Goal: Transaction & Acquisition: Purchase product/service

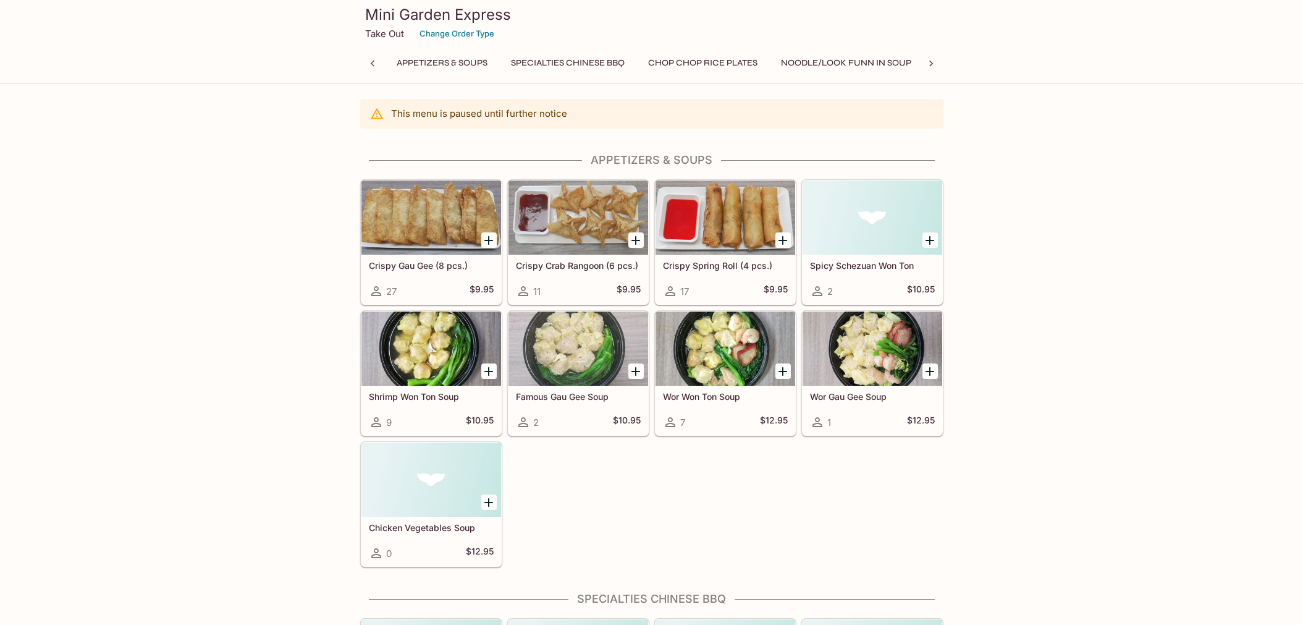
scroll to position [0, 820]
click at [369, 64] on icon at bounding box center [372, 63] width 12 height 12
click at [853, 57] on button "Crispy or Soft Noodles" at bounding box center [871, 62] width 128 height 17
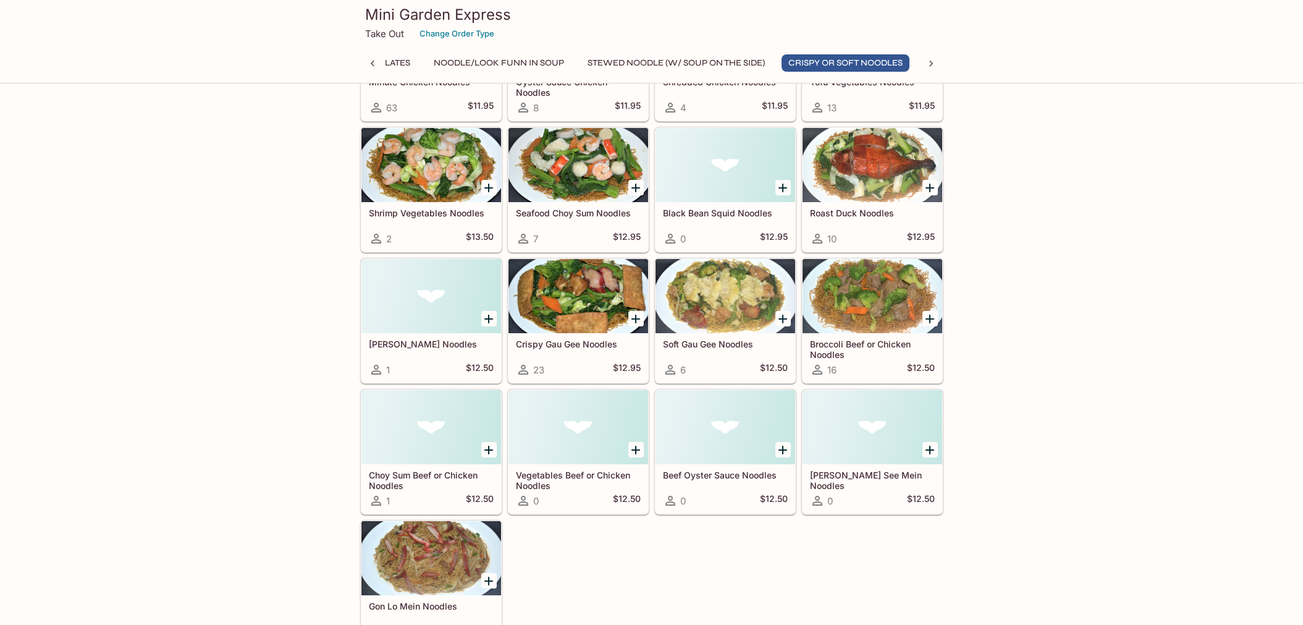
scroll to position [2241, 0]
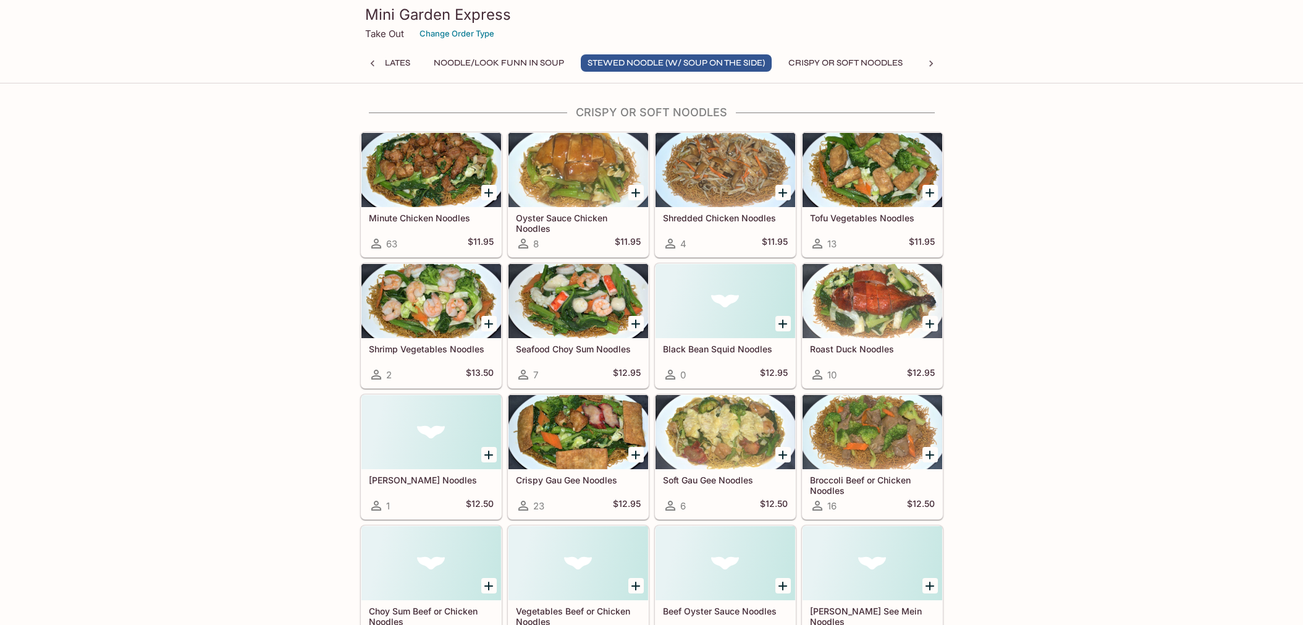
click at [588, 192] on div at bounding box center [578, 170] width 140 height 74
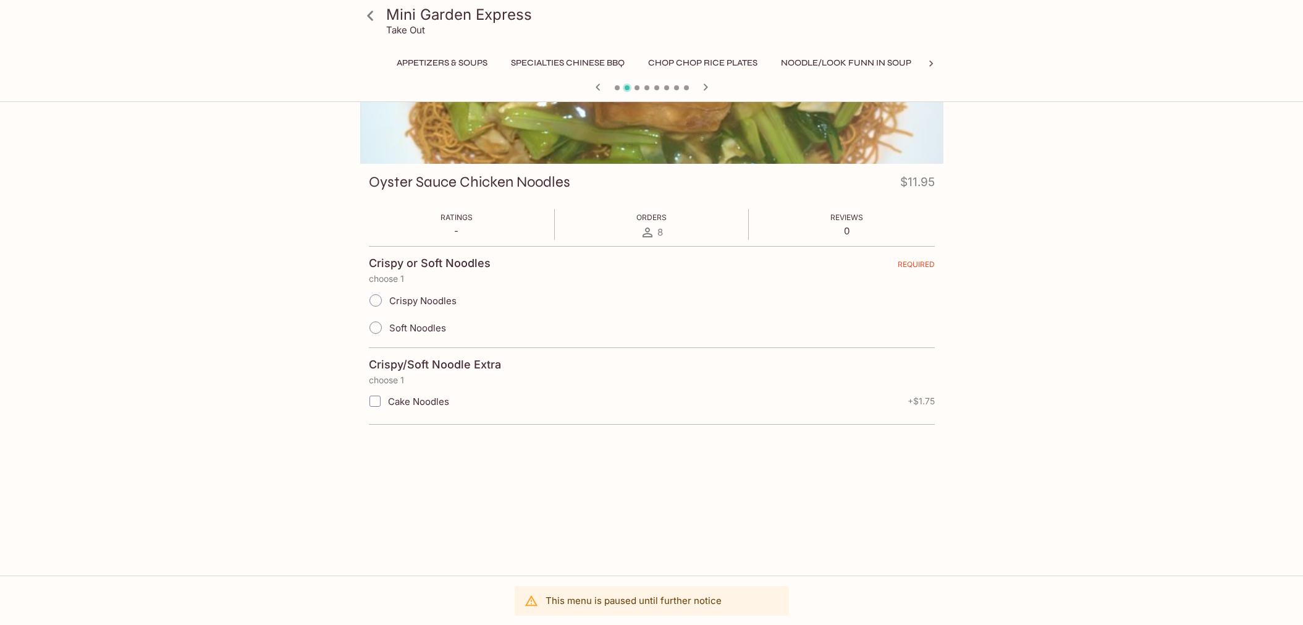
scroll to position [0, 347]
click at [591, 81] on icon "button" at bounding box center [598, 87] width 15 height 15
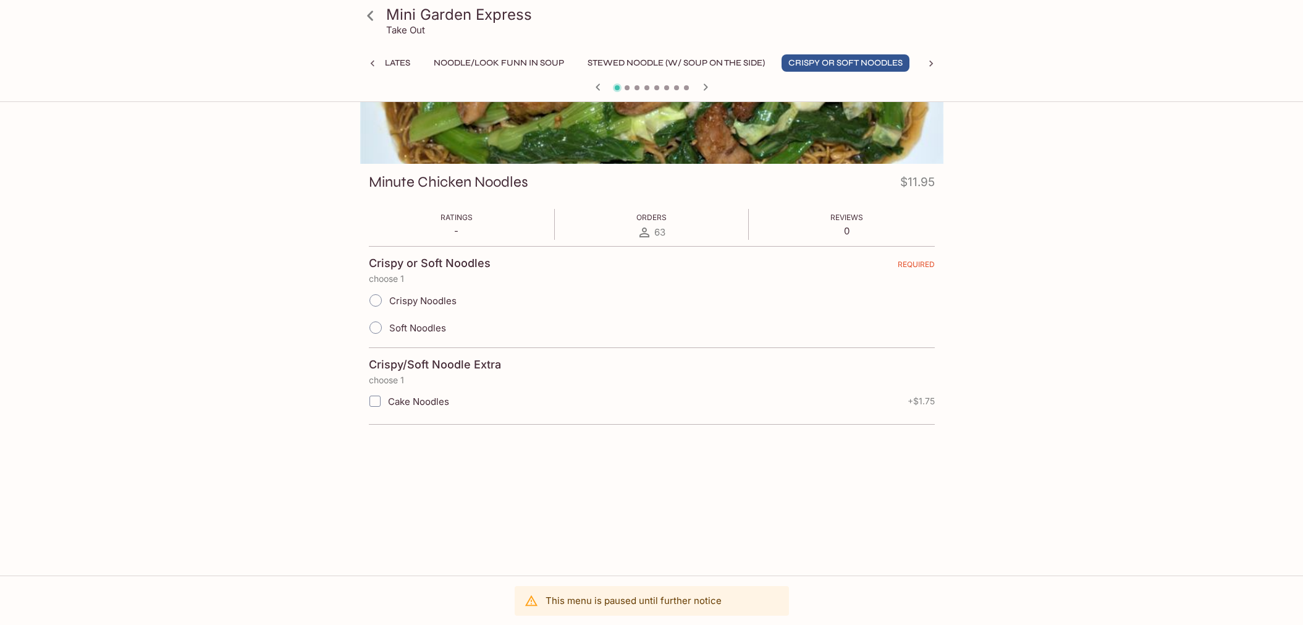
click at [829, 61] on button "Crispy or Soft Noodles" at bounding box center [846, 62] width 128 height 17
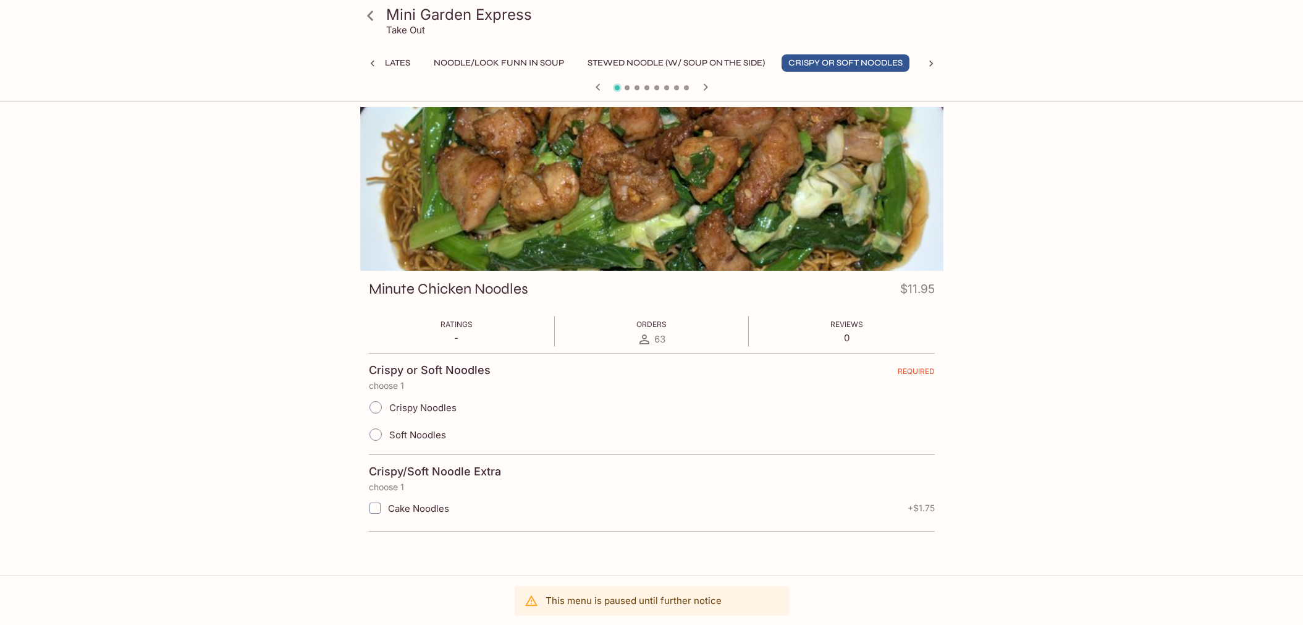
click at [434, 410] on span "Crispy Noodles" at bounding box center [422, 408] width 67 height 12
click at [389, 410] on input "Crispy Noodles" at bounding box center [376, 407] width 26 height 26
radio input "true"
click at [702, 65] on button "Stewed Noodle (w/ Soup on the Side)" at bounding box center [676, 62] width 191 height 17
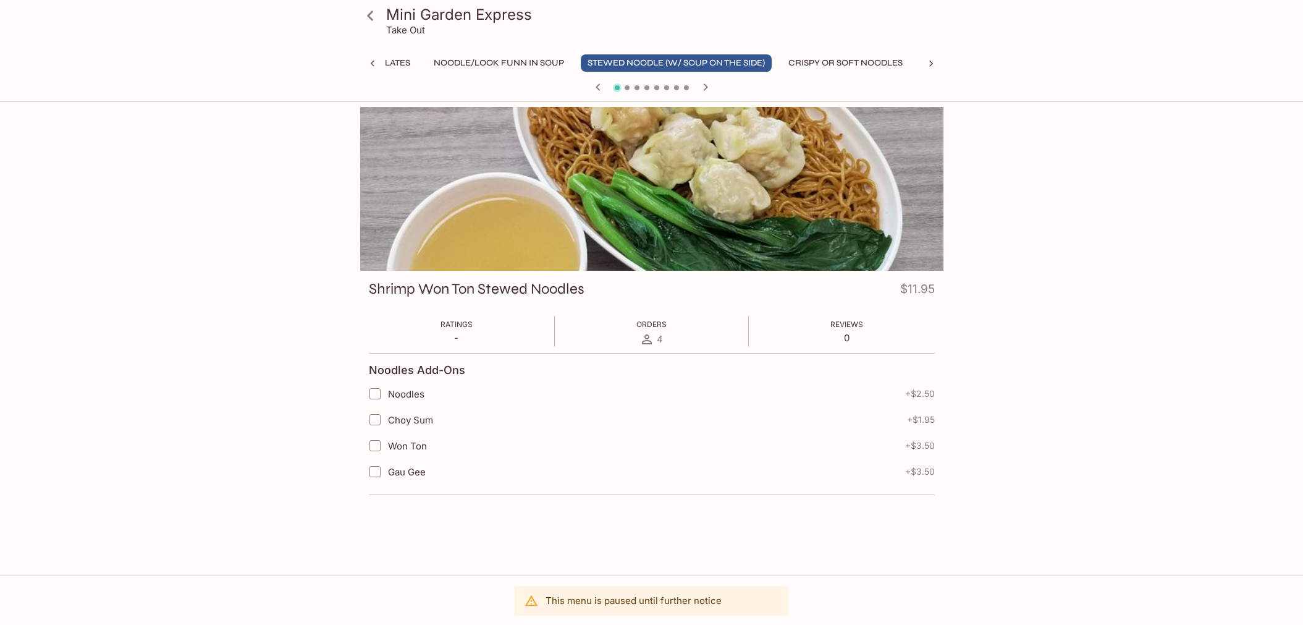
click at [809, 60] on button "Crispy or Soft Noodles" at bounding box center [846, 62] width 128 height 17
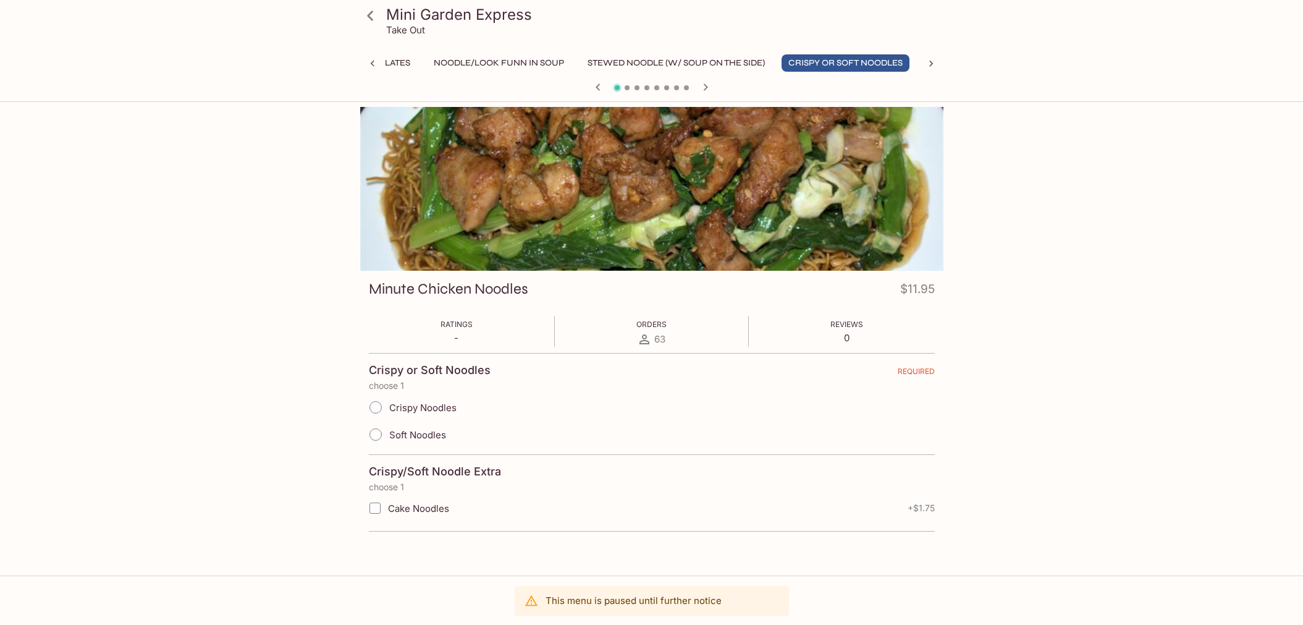
click at [927, 58] on icon at bounding box center [931, 63] width 12 height 12
click at [369, 62] on icon at bounding box center [372, 63] width 12 height 12
